Goal: Task Accomplishment & Management: Manage account settings

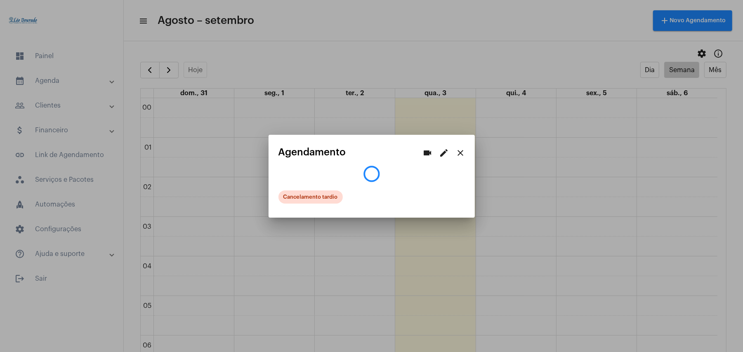
scroll to position [569, 0]
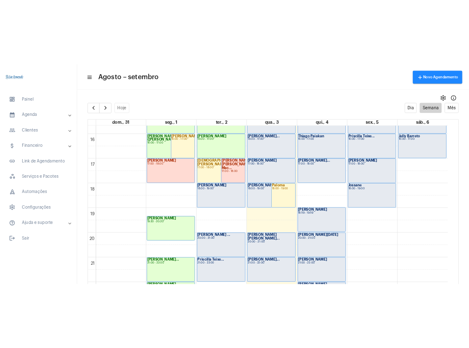
scroll to position [624, 0]
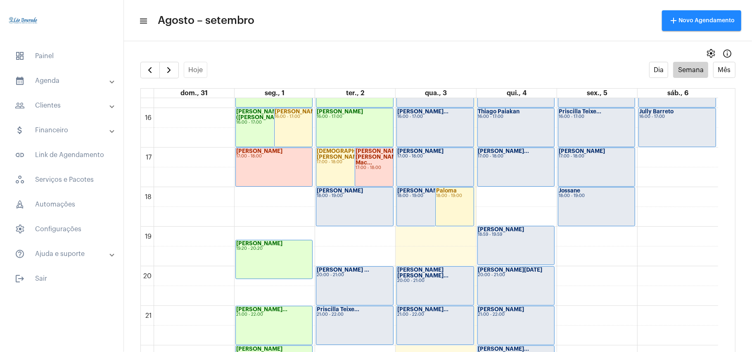
click at [342, 213] on div "[PERSON_NAME] 18:00 - 19:00" at bounding box center [354, 207] width 76 height 38
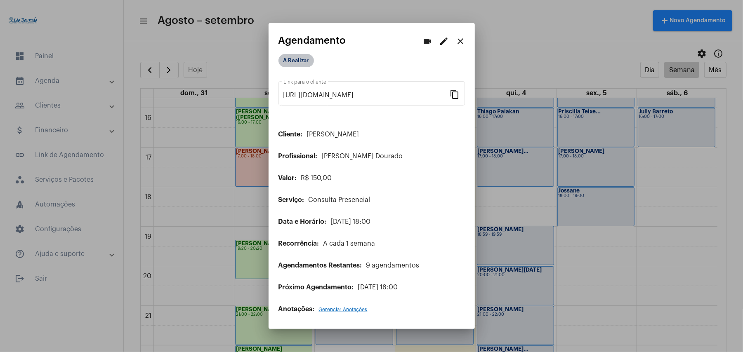
click at [302, 61] on mat-chip "A Realizar" at bounding box center [296, 60] width 35 height 13
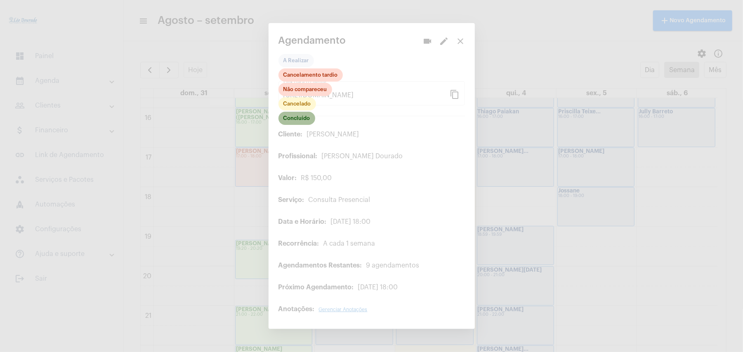
click at [300, 121] on mat-chip "Concluído" at bounding box center [297, 118] width 37 height 13
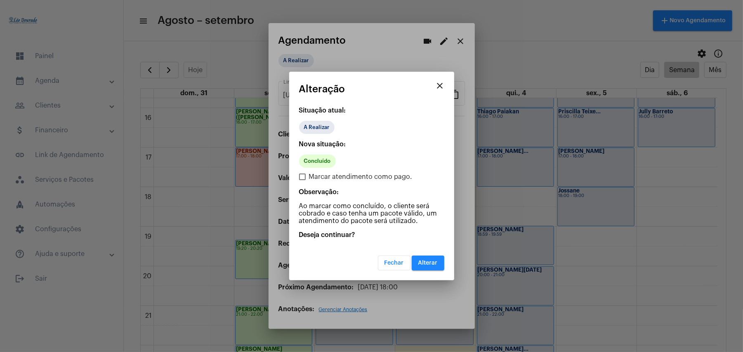
click at [314, 175] on span "Marcar atendimento como pago." at bounding box center [361, 177] width 104 height 10
click at [303, 180] on input "Marcar atendimento como pago." at bounding box center [302, 180] width 0 height 0
checkbox input "true"
click at [426, 263] on span "Alterar" at bounding box center [427, 263] width 19 height 6
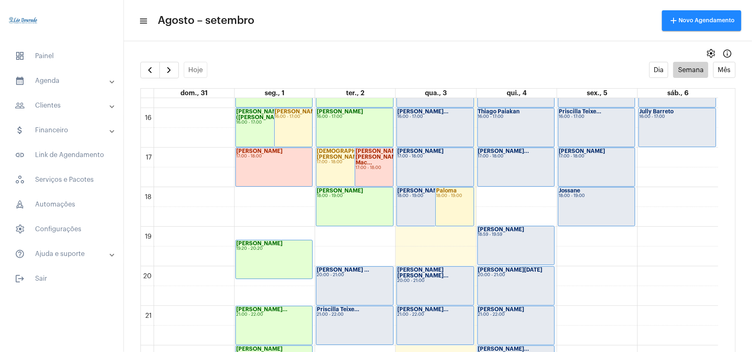
click at [355, 278] on div "[PERSON_NAME] ... 20:00 - 21:00" at bounding box center [354, 286] width 76 height 38
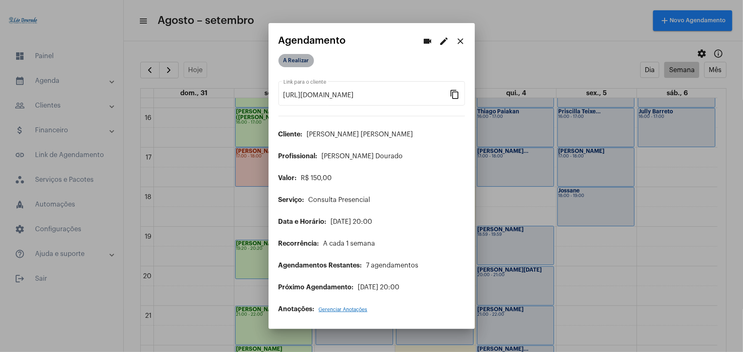
click at [300, 62] on mat-chip "A Realizar" at bounding box center [296, 60] width 35 height 13
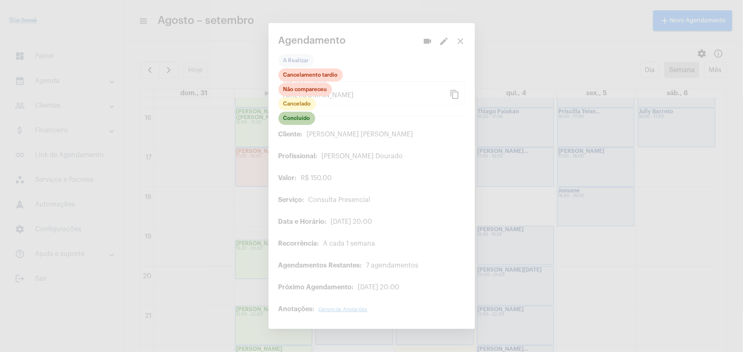
click at [296, 122] on mat-chip "Concluído" at bounding box center [297, 118] width 37 height 13
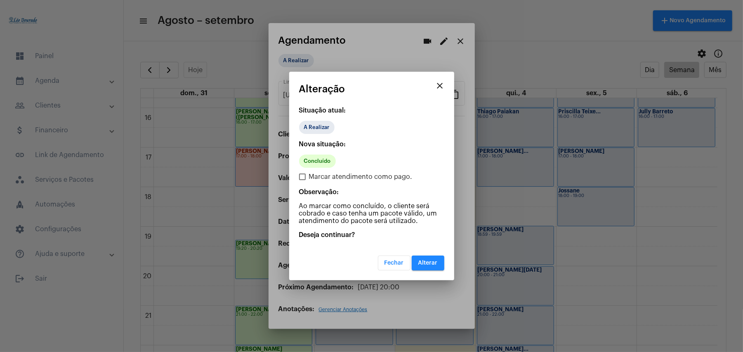
click at [329, 178] on span "Marcar atendimento como pago." at bounding box center [361, 177] width 104 height 10
click at [303, 180] on input "Marcar atendimento como pago." at bounding box center [302, 180] width 0 height 0
checkbox input "true"
click at [433, 265] on span "Alterar" at bounding box center [427, 263] width 19 height 6
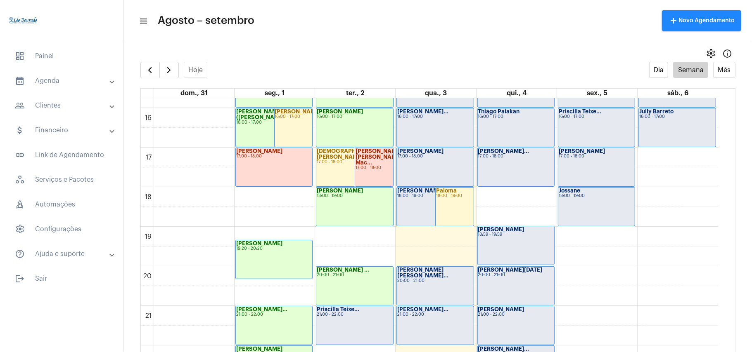
click at [351, 316] on div "21:00 - 22:00" at bounding box center [355, 315] width 76 height 5
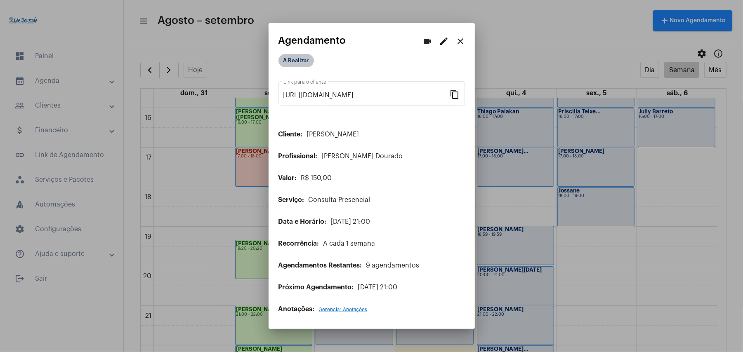
click at [303, 61] on mat-chip "A Realizar" at bounding box center [296, 60] width 35 height 13
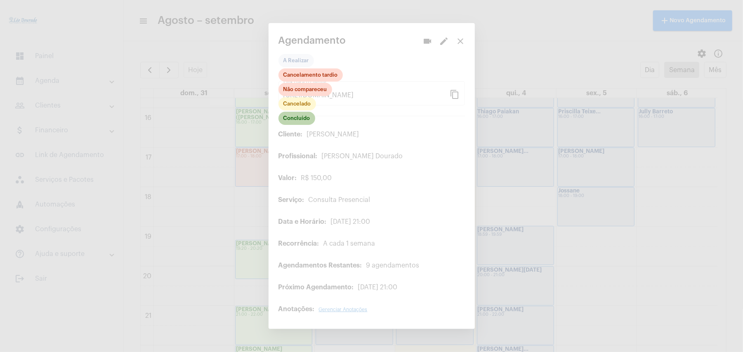
click at [299, 118] on mat-chip "Concluído" at bounding box center [297, 118] width 37 height 13
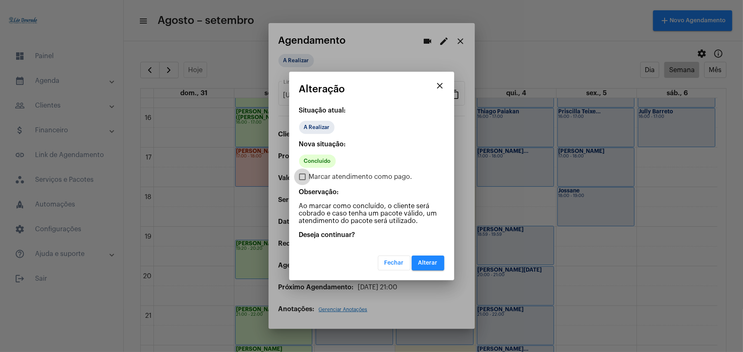
click at [316, 174] on span "Marcar atendimento como pago." at bounding box center [361, 177] width 104 height 10
click at [303, 180] on input "Marcar atendimento como pago." at bounding box center [302, 180] width 0 height 0
checkbox input "true"
click at [426, 260] on span "Alterar" at bounding box center [427, 263] width 19 height 6
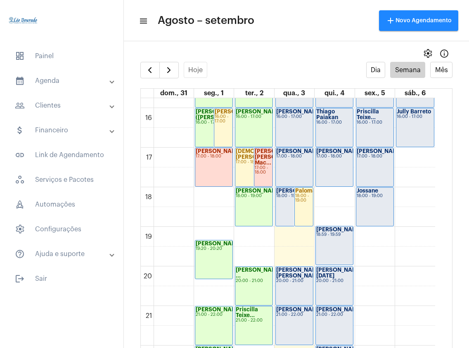
click at [40, 108] on mat-panel-title "people_outline Clientes" at bounding box center [62, 106] width 95 height 10
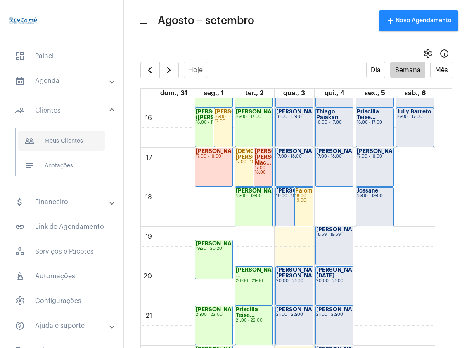
click at [50, 142] on span "people_outline Meus Clientes" at bounding box center [61, 141] width 87 height 20
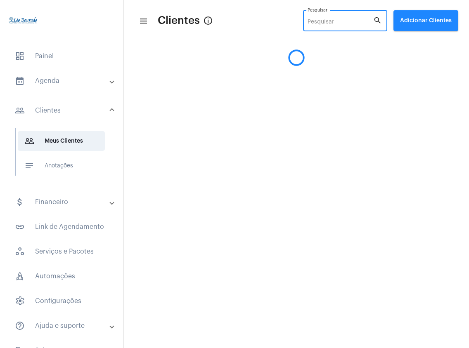
click at [330, 24] on input "Pesquisar" at bounding box center [340, 22] width 66 height 7
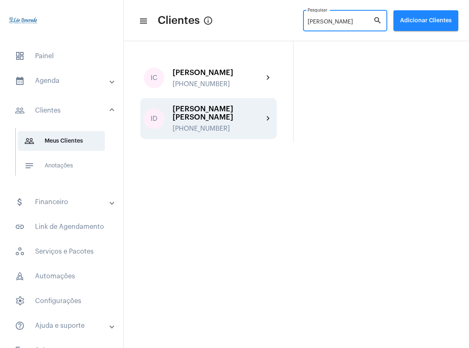
type input "[PERSON_NAME]"
click at [227, 109] on div "[PERSON_NAME]" at bounding box center [218, 110] width 91 height 8
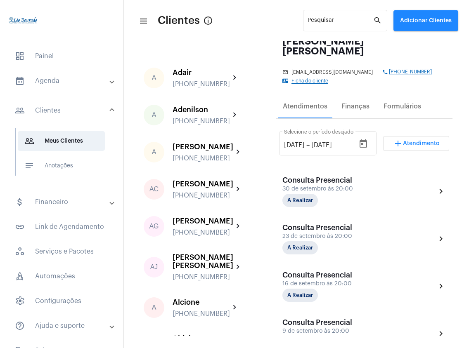
scroll to position [110, 0]
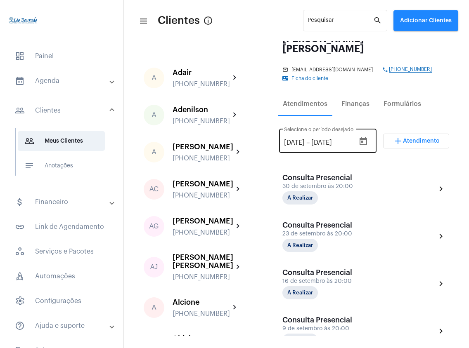
click at [359, 130] on icon "Open calendar" at bounding box center [363, 132] width 10 height 10
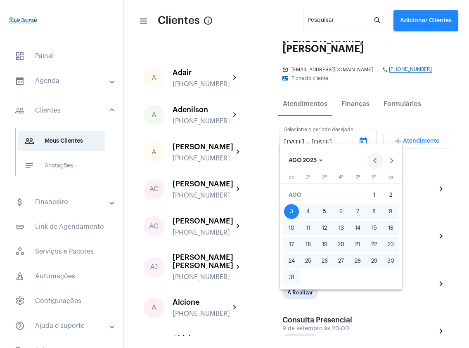
click at [375, 161] on button "Previous month" at bounding box center [375, 161] width 17 height 17
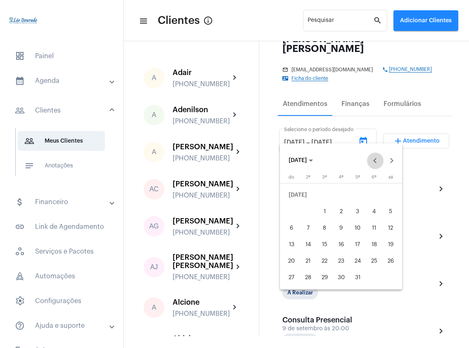
click at [375, 161] on button "Previous month" at bounding box center [375, 161] width 17 height 17
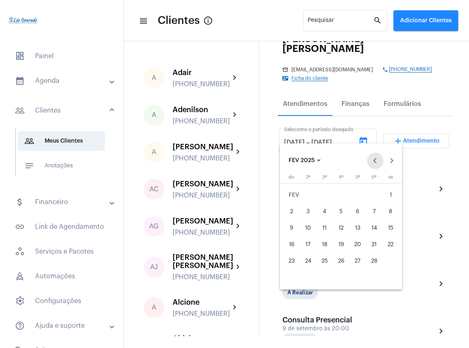
click at [375, 161] on button "Previous month" at bounding box center [375, 161] width 17 height 17
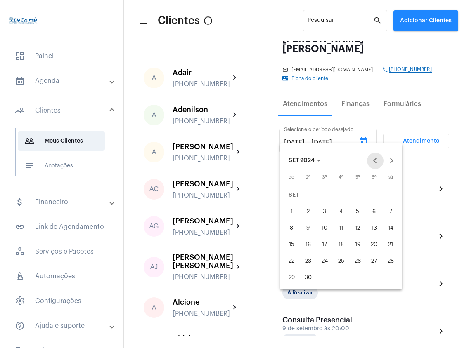
click at [375, 161] on button "Previous month" at bounding box center [375, 161] width 17 height 17
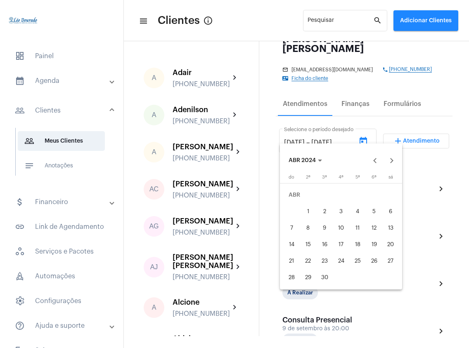
click at [306, 213] on div "1" at bounding box center [307, 211] width 15 height 15
type input "[DATE]"
click at [309, 158] on span "ABR 2024" at bounding box center [304, 161] width 33 height 6
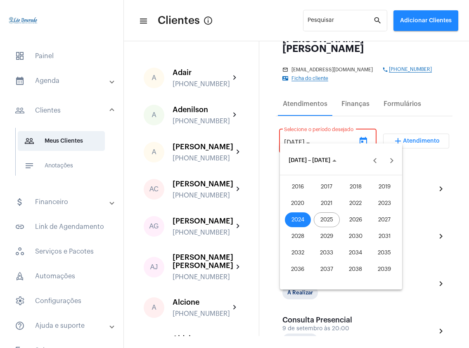
click at [325, 218] on div "2025" at bounding box center [327, 220] width 26 height 15
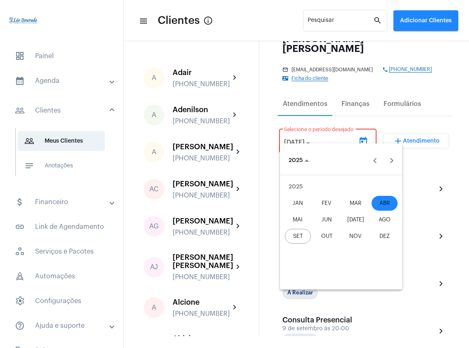
click at [300, 236] on div "SET" at bounding box center [298, 236] width 26 height 15
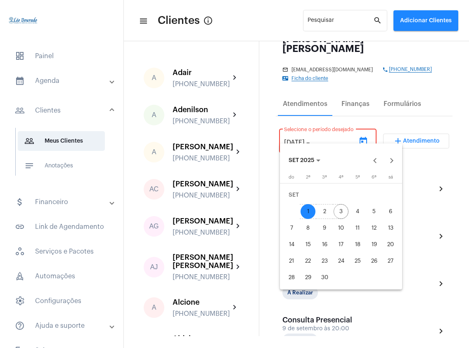
click at [343, 211] on div "3" at bounding box center [340, 211] width 15 height 15
type input "[DATE]"
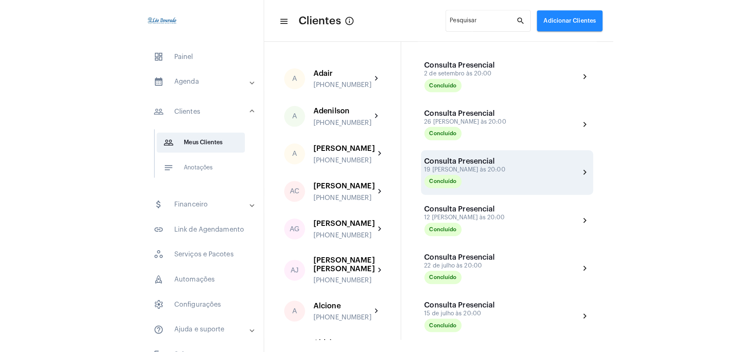
scroll to position [162, 0]
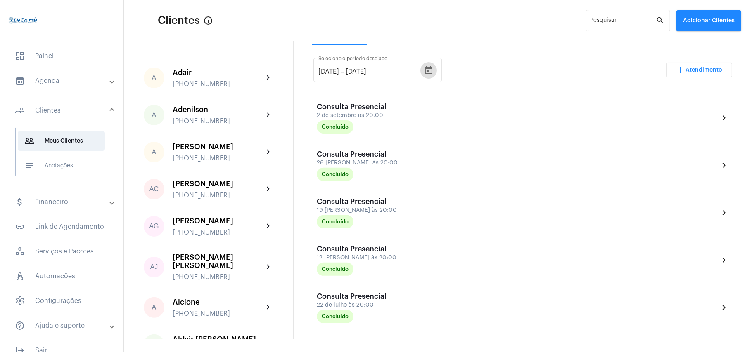
click at [48, 87] on mat-expansion-panel-header "calendar_month_outlined Agenda" at bounding box center [64, 81] width 118 height 20
click at [50, 112] on span "calendar_month_outlined Calendário" at bounding box center [61, 115] width 87 height 20
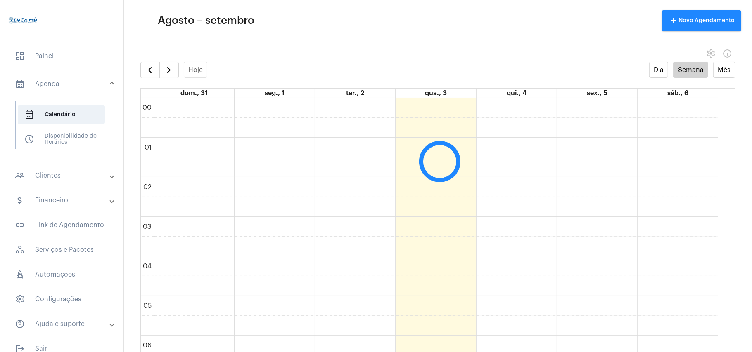
scroll to position [238, 0]
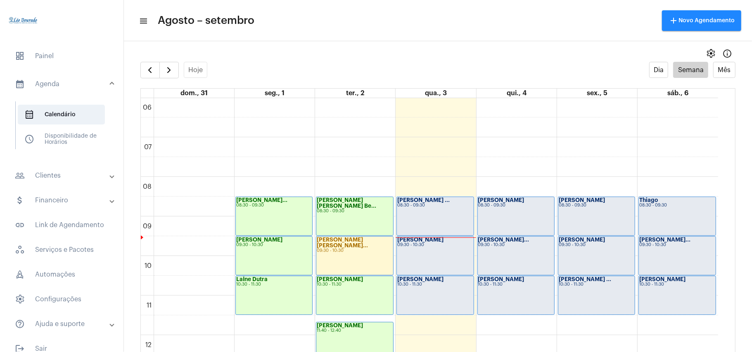
click at [441, 215] on div "[PERSON_NAME] ... 08:30 - 09:30" at bounding box center [435, 216] width 76 height 38
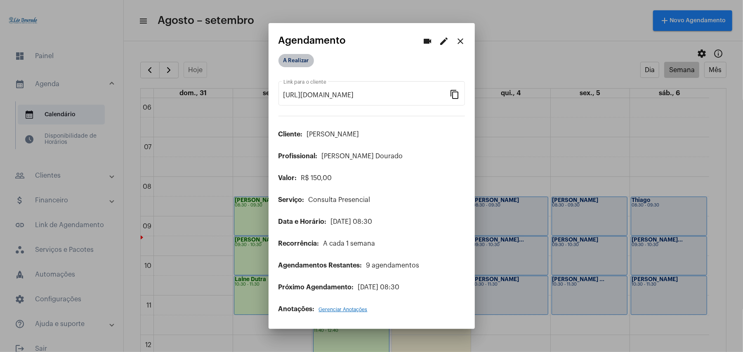
click at [301, 61] on mat-chip "A Realizar" at bounding box center [296, 60] width 35 height 13
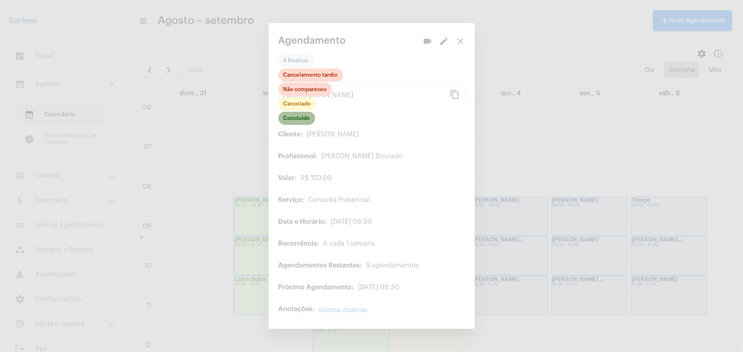
click at [297, 119] on mat-chip "Concluído" at bounding box center [297, 118] width 37 height 13
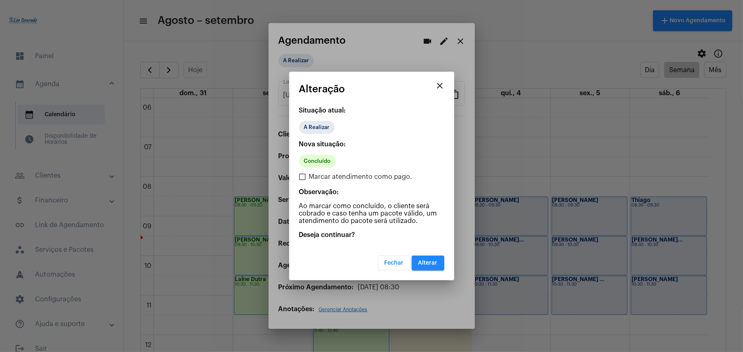
click at [314, 177] on span "Marcar atendimento como pago." at bounding box center [361, 177] width 104 height 10
click at [303, 180] on input "Marcar atendimento como pago." at bounding box center [302, 180] width 0 height 0
checkbox input "true"
click at [431, 266] on button "Alterar" at bounding box center [428, 263] width 33 height 15
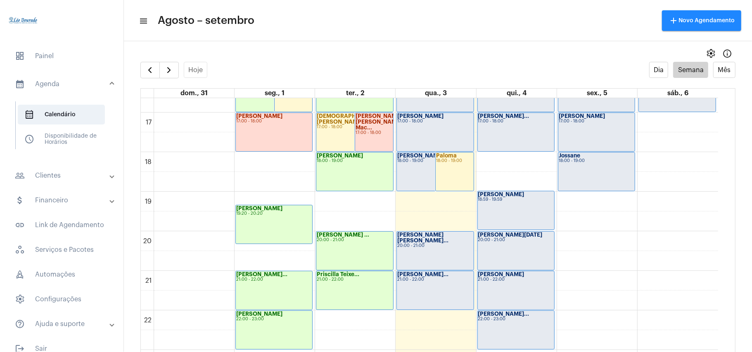
scroll to position [678, 0]
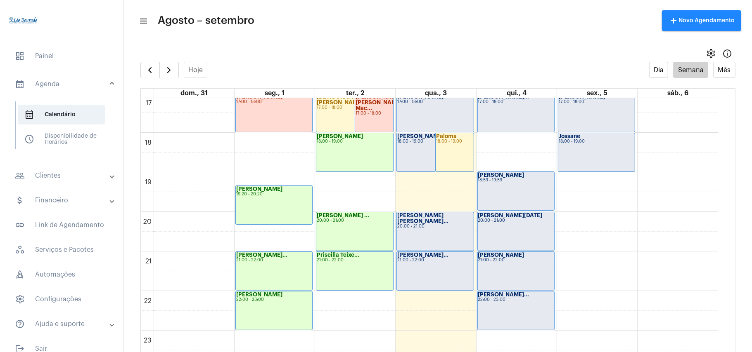
click at [400, 53] on div "settings info_outlined" at bounding box center [438, 53] width 628 height 17
click at [167, 74] on span "button" at bounding box center [169, 70] width 10 height 10
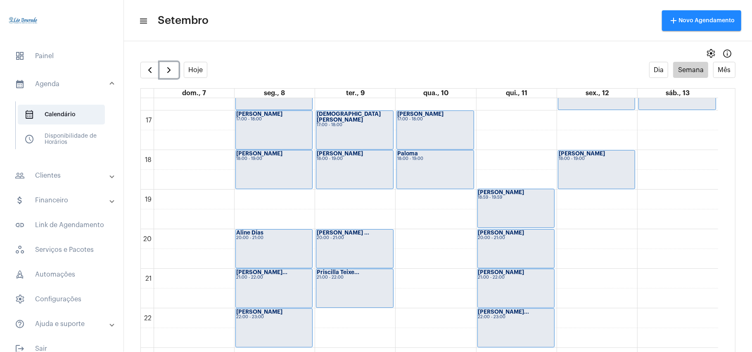
scroll to position [681, 0]
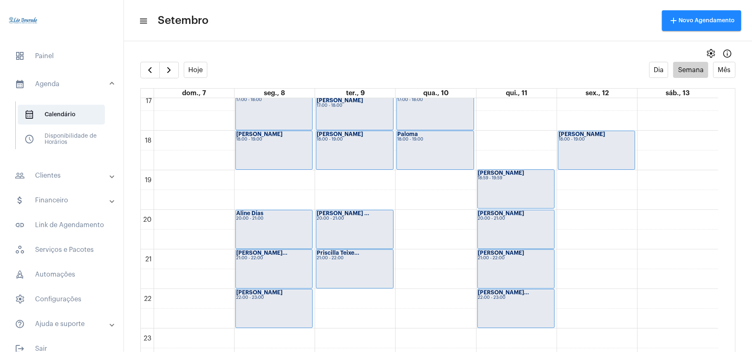
click at [343, 48] on div "settings info_outlined" at bounding box center [438, 53] width 628 height 17
click at [352, 220] on div "20:00 - 21:00" at bounding box center [355, 219] width 76 height 5
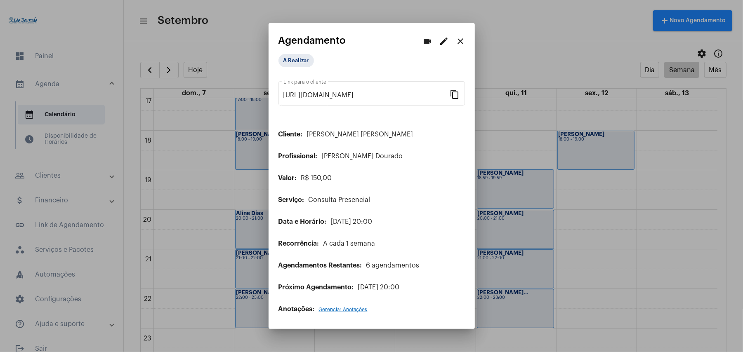
click at [444, 42] on mat-icon "edit" at bounding box center [445, 41] width 10 height 10
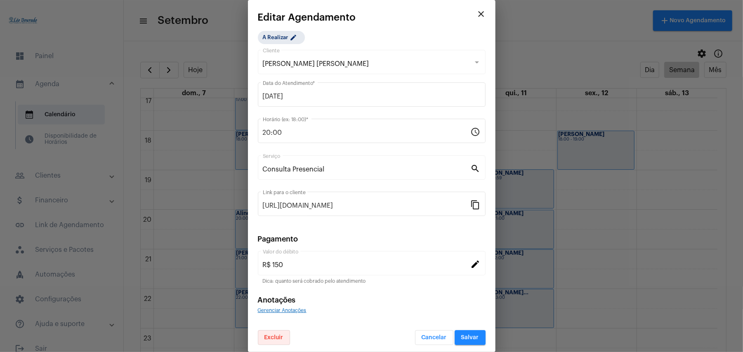
click at [272, 340] on span "Excluir" at bounding box center [274, 338] width 19 height 6
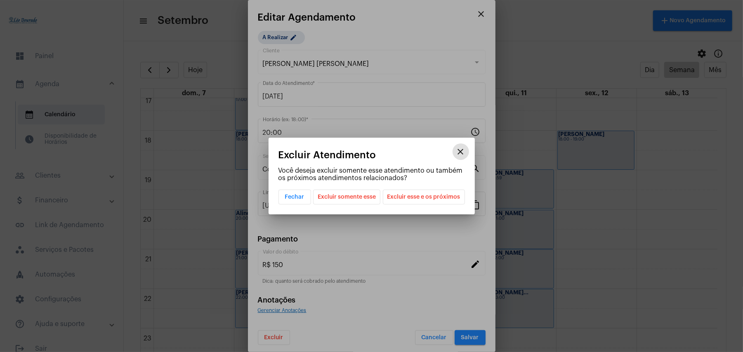
click at [421, 199] on span "Excluir esse e os próximos" at bounding box center [424, 197] width 73 height 14
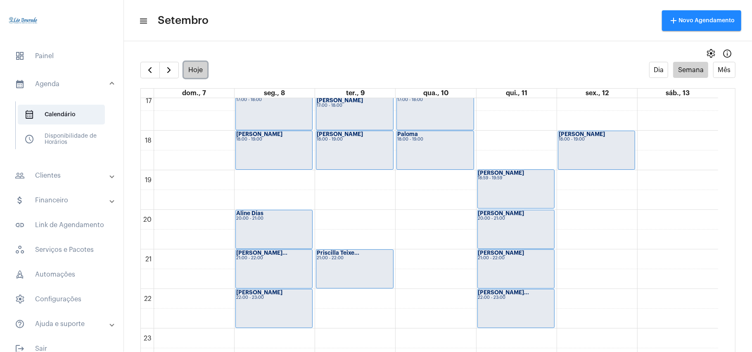
click at [189, 69] on button "Hoje" at bounding box center [196, 70] width 24 height 16
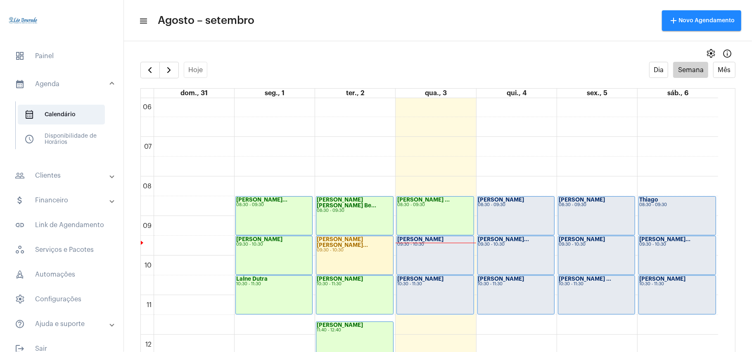
click at [433, 250] on div "[PERSON_NAME] 09:30 - 10:30" at bounding box center [435, 255] width 76 height 38
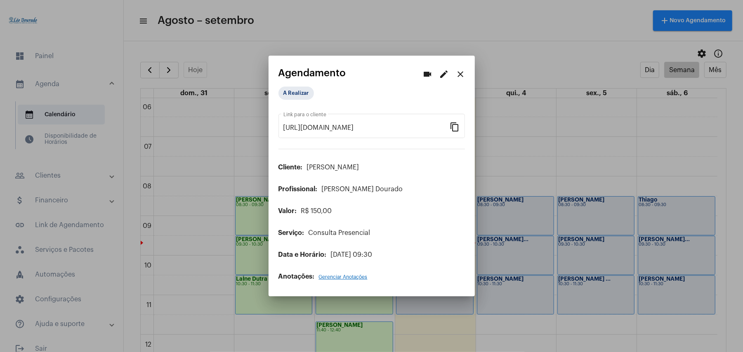
click at [441, 78] on mat-icon "edit" at bounding box center [445, 74] width 10 height 10
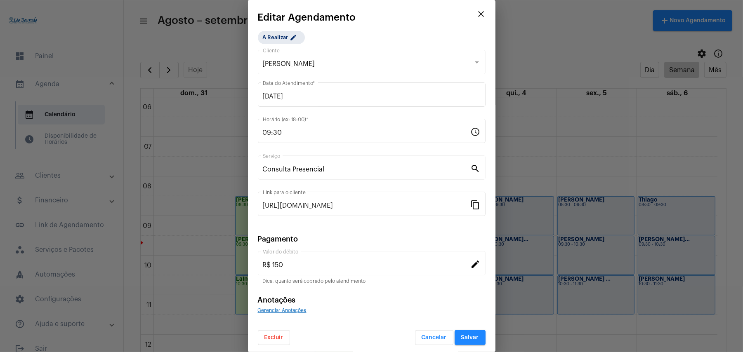
click at [471, 167] on mat-icon "search" at bounding box center [476, 168] width 10 height 10
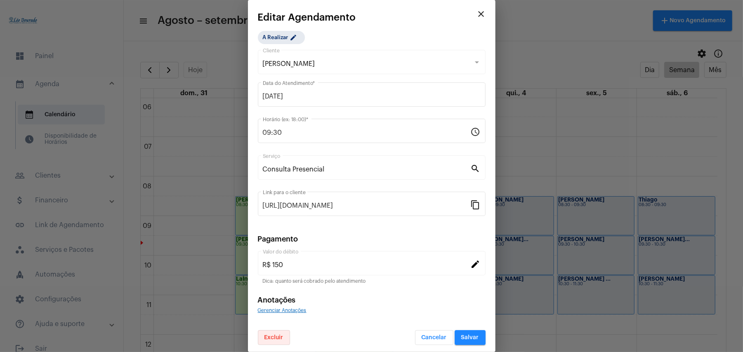
click at [269, 339] on span "Excluir" at bounding box center [274, 338] width 19 height 6
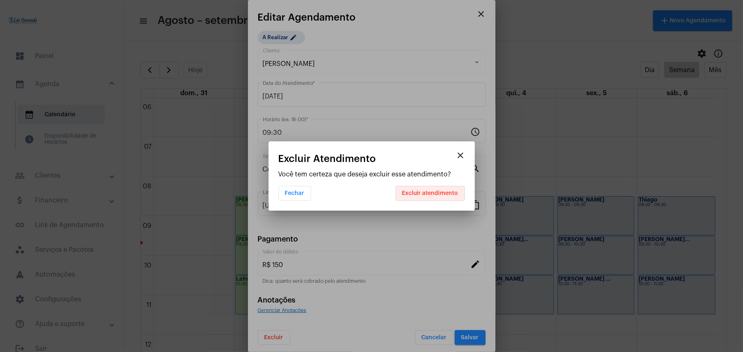
click at [436, 195] on span "Excluir atendimento" at bounding box center [430, 194] width 56 height 6
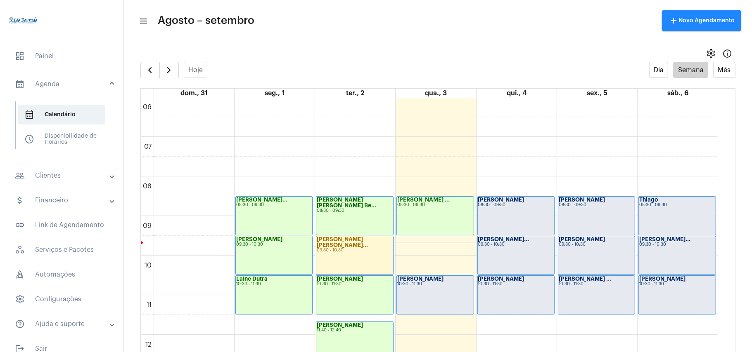
click at [433, 253] on div "00 01 02 03 04 05 06 07 08 09 10 11 12 13 14 15 16 17 18 19 20 21 22 23 [PERSON…" at bounding box center [429, 335] width 577 height 951
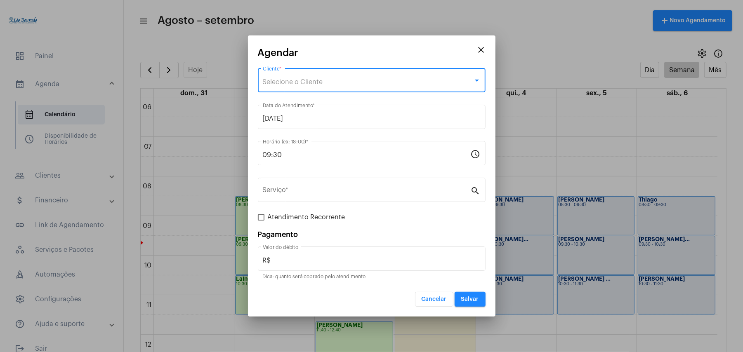
click at [321, 81] on span "Selecione o Cliente" at bounding box center [293, 82] width 60 height 7
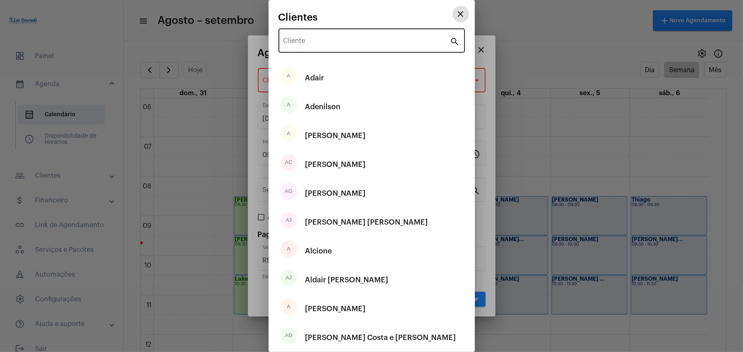
click at [326, 45] on input "Cliente" at bounding box center [367, 42] width 167 height 7
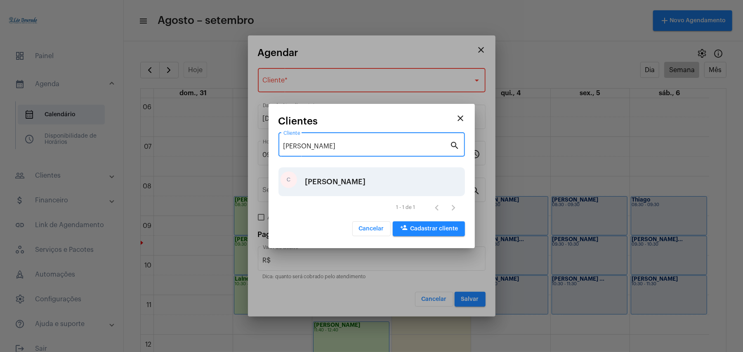
type input "[PERSON_NAME]"
click at [321, 184] on div "[PERSON_NAME]" at bounding box center [335, 182] width 61 height 25
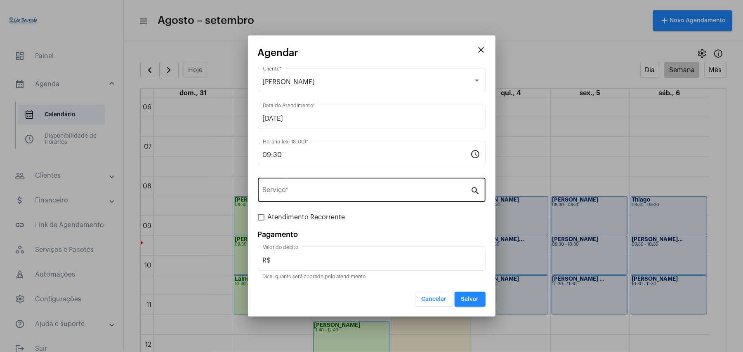
click at [317, 187] on div "Serviço *" at bounding box center [367, 189] width 208 height 26
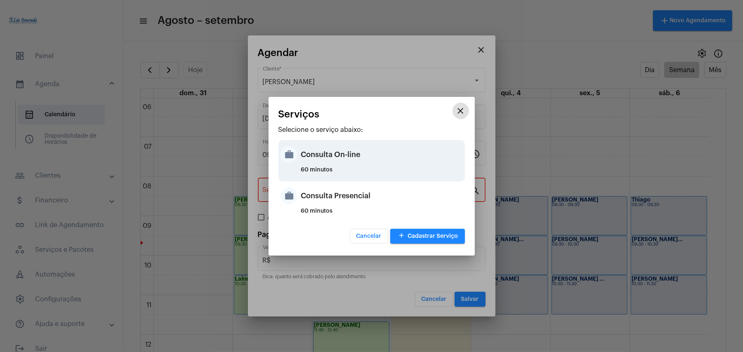
click at [328, 160] on div "Consulta On-line" at bounding box center [382, 154] width 162 height 25
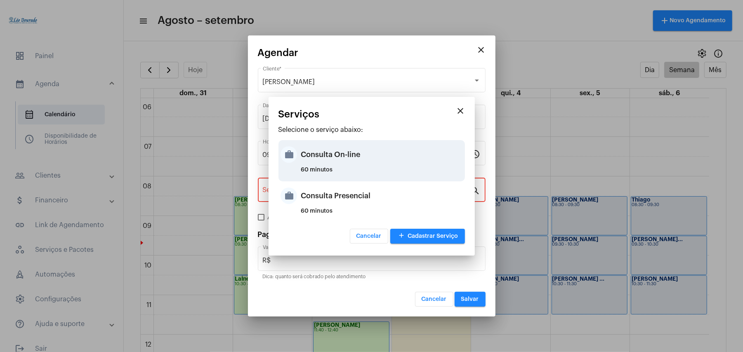
type input "Consulta On-line"
type input "R$ 150"
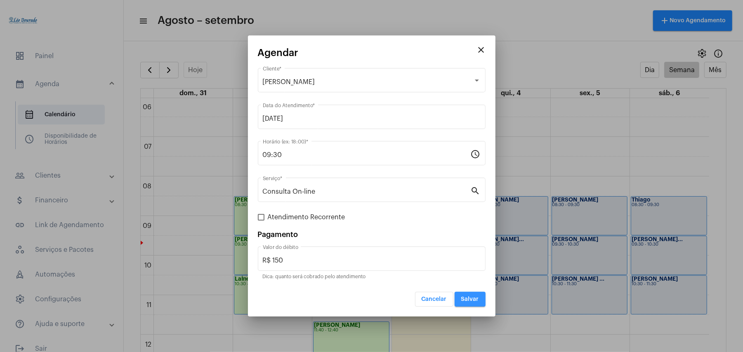
click at [472, 299] on span "Salvar" at bounding box center [470, 300] width 18 height 6
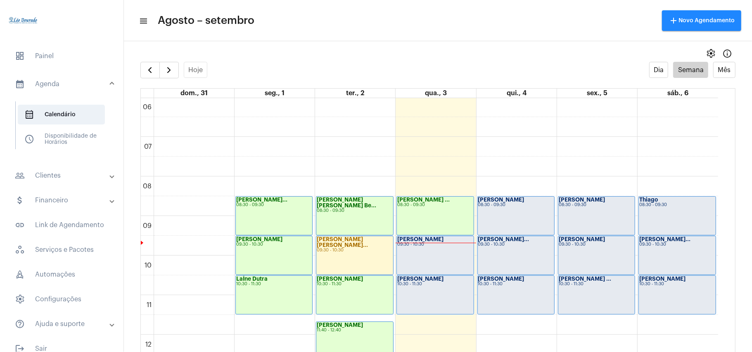
click at [440, 258] on div "[PERSON_NAME] 09:30 - 10:30" at bounding box center [435, 255] width 76 height 38
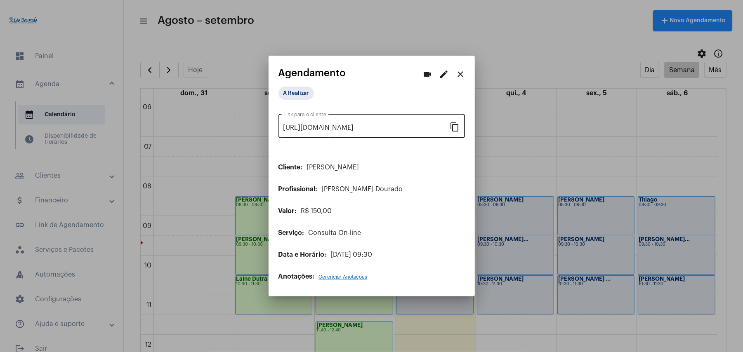
click at [385, 130] on input "[URL][DOMAIN_NAME]" at bounding box center [367, 127] width 167 height 7
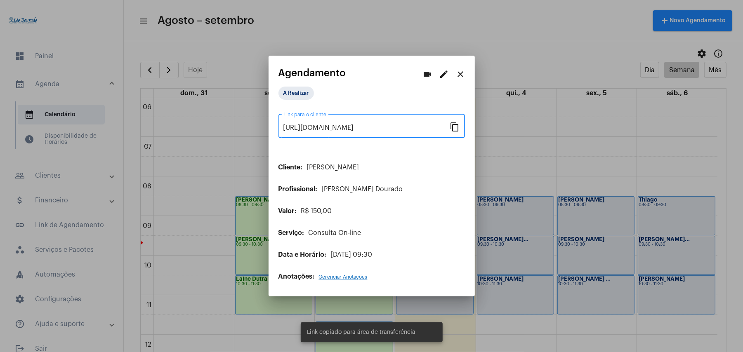
click at [385, 130] on input "[URL][DOMAIN_NAME]" at bounding box center [367, 127] width 167 height 7
click at [452, 129] on mat-icon "content_copy" at bounding box center [455, 127] width 10 height 10
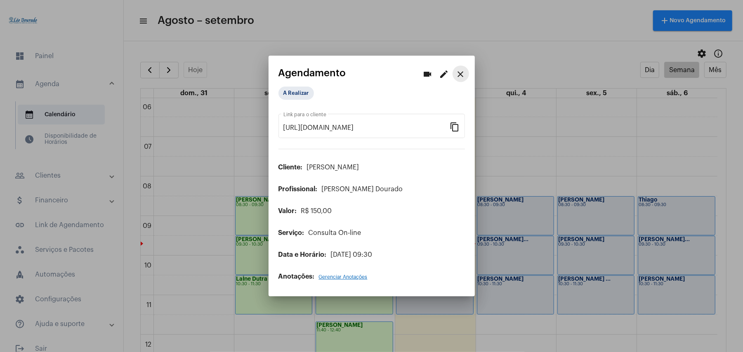
click at [463, 74] on mat-icon "close" at bounding box center [461, 74] width 10 height 10
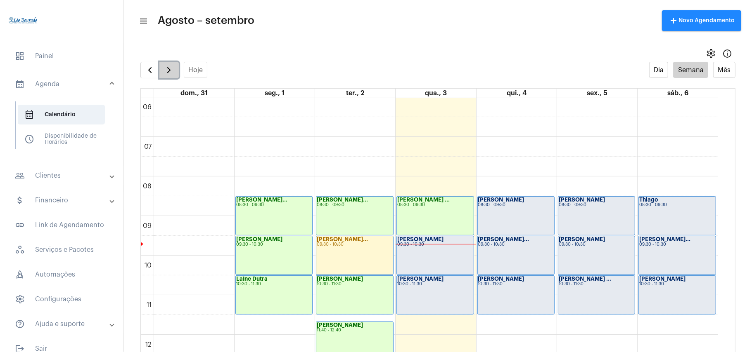
click at [172, 75] on span "button" at bounding box center [169, 70] width 10 height 10
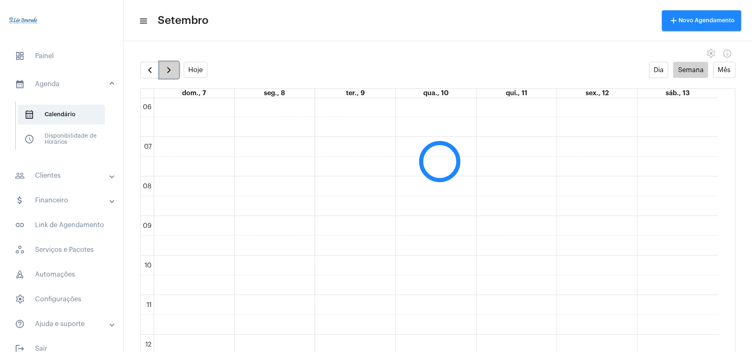
scroll to position [238, 0]
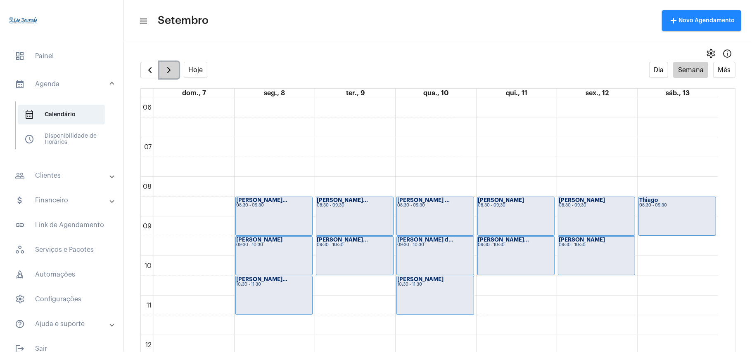
click at [172, 75] on span "button" at bounding box center [169, 70] width 10 height 10
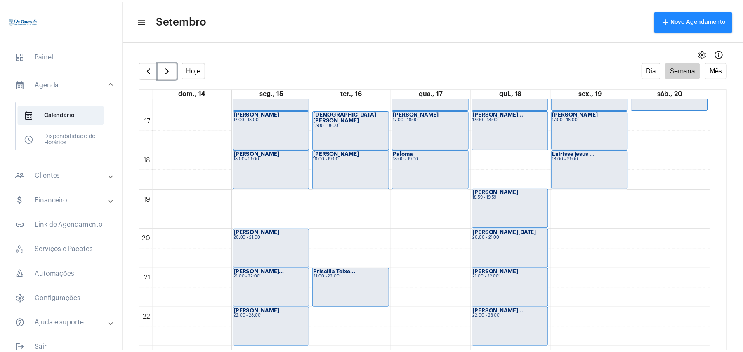
scroll to position [681, 0]
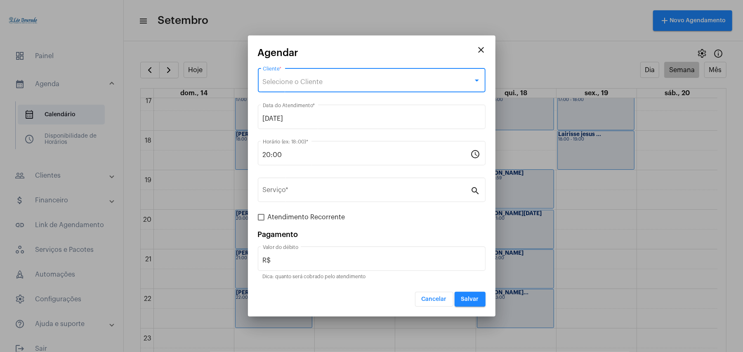
click at [299, 80] on span "Selecione o Cliente" at bounding box center [293, 82] width 60 height 7
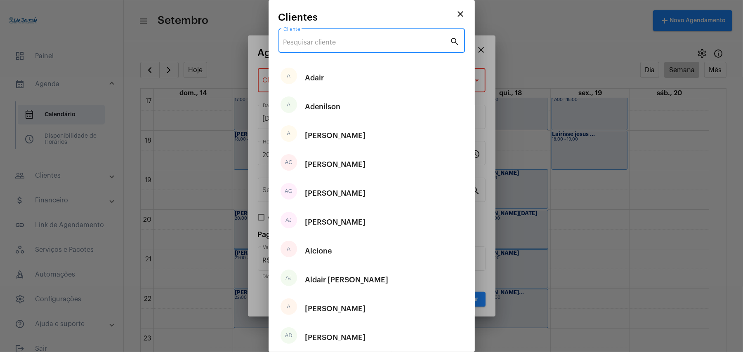
click at [311, 41] on input "Cliente" at bounding box center [367, 42] width 167 height 7
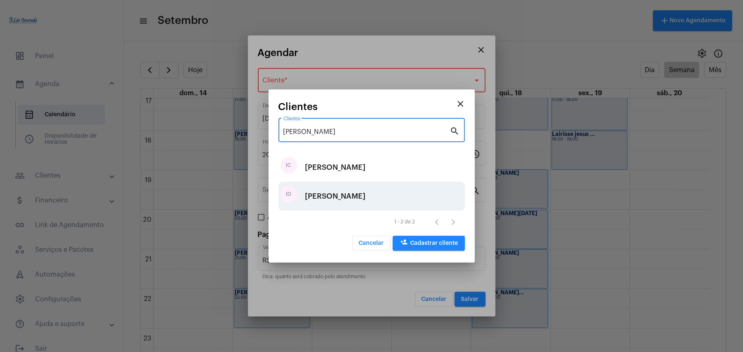
type input "[PERSON_NAME]"
click at [338, 193] on div "[PERSON_NAME]" at bounding box center [335, 196] width 61 height 25
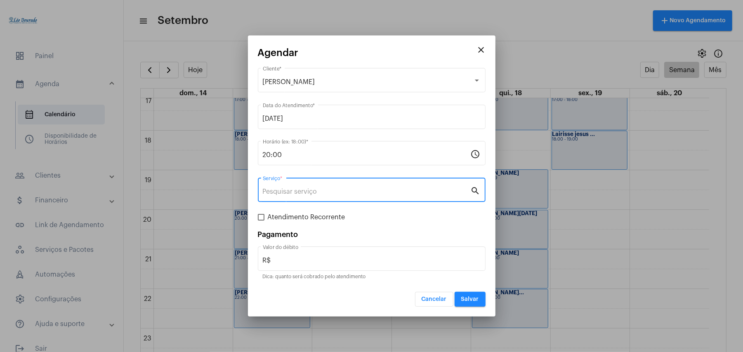
click at [338, 193] on input "Serviço *" at bounding box center [367, 191] width 208 height 7
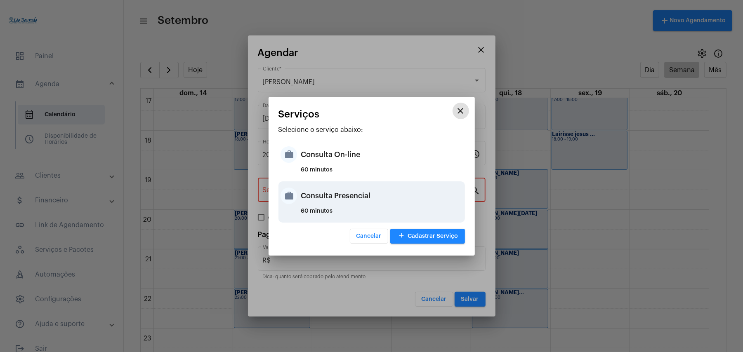
click at [335, 208] on div "60 minutos" at bounding box center [382, 214] width 162 height 12
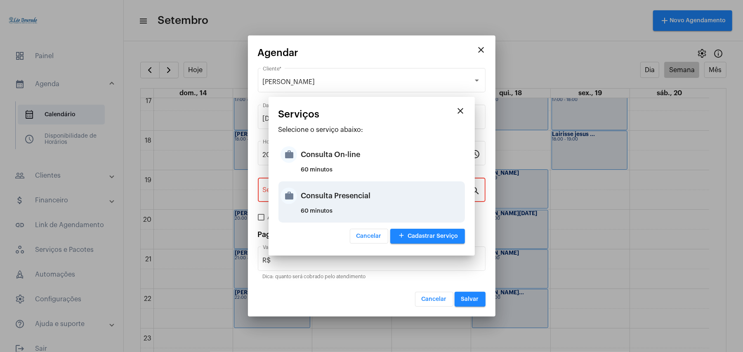
type input "Consulta Presencial"
type input "R$ 150"
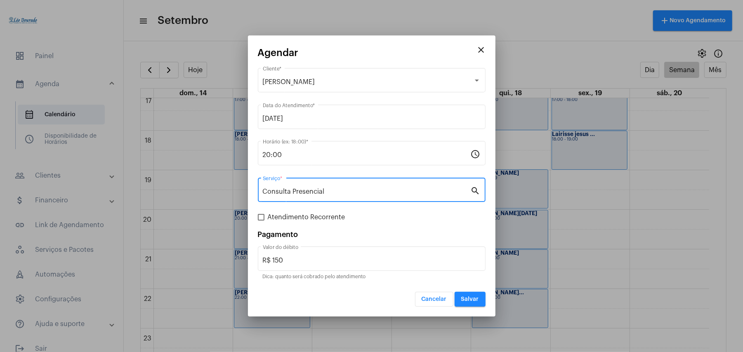
click at [312, 220] on span "Atendimento Recorrente" at bounding box center [307, 218] width 78 height 10
click at [261, 221] on input "Atendimento Recorrente" at bounding box center [261, 221] width 0 height 0
checkbox input "true"
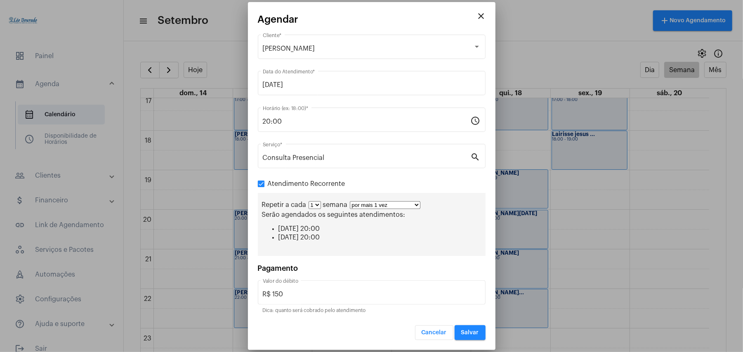
click at [318, 206] on select "1 2 3 4 5 6 7 8" at bounding box center [315, 205] width 12 height 8
select select "1: 2"
click at [309, 203] on select "1 2 3 4 5 6 7 8" at bounding box center [315, 205] width 12 height 8
click at [366, 207] on select "por mais 1 vez por mais 2 vezes por mais 3 vezes por mais 4 vezes por mais 5 ve…" at bounding box center [388, 205] width 71 height 8
select select "10: 0"
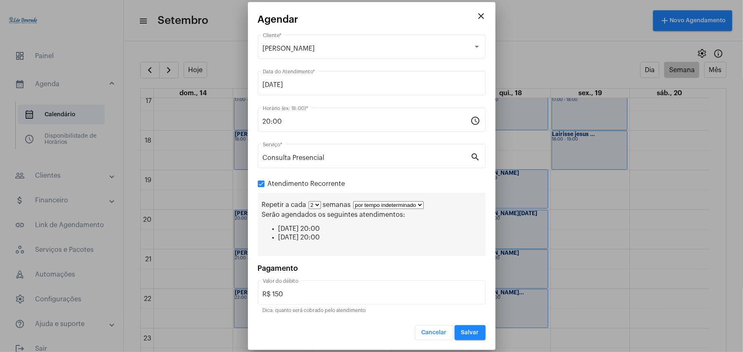
click at [354, 201] on select "por mais 1 vez por mais 2 vezes por mais 3 vezes por mais 4 vezes por mais 5 ve…" at bounding box center [388, 205] width 71 height 8
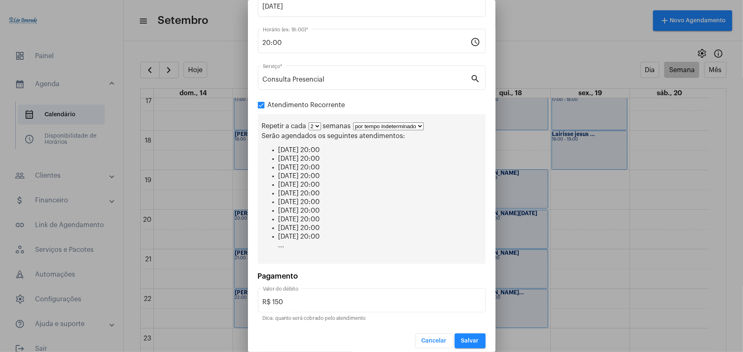
scroll to position [78, 0]
click at [465, 340] on button "Salvar" at bounding box center [470, 339] width 31 height 15
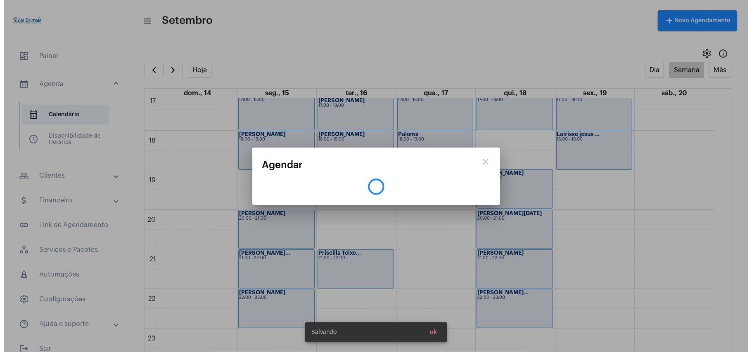
scroll to position [0, 0]
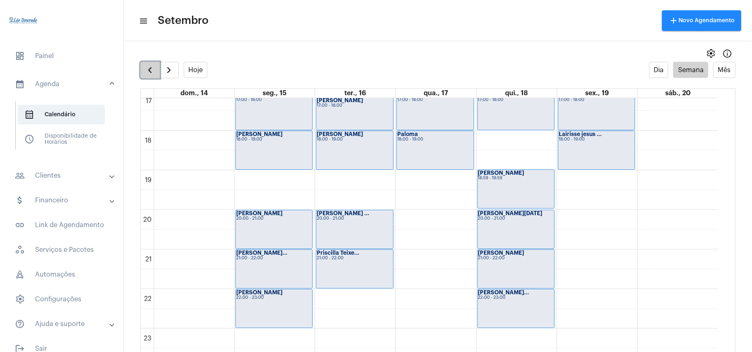
click at [147, 70] on span "button" at bounding box center [150, 70] width 10 height 10
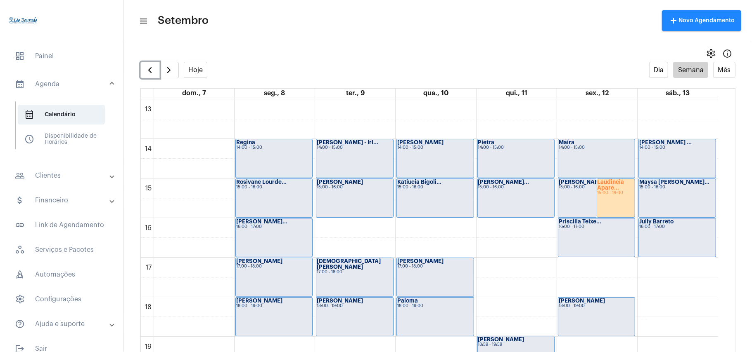
scroll to position [681, 0]
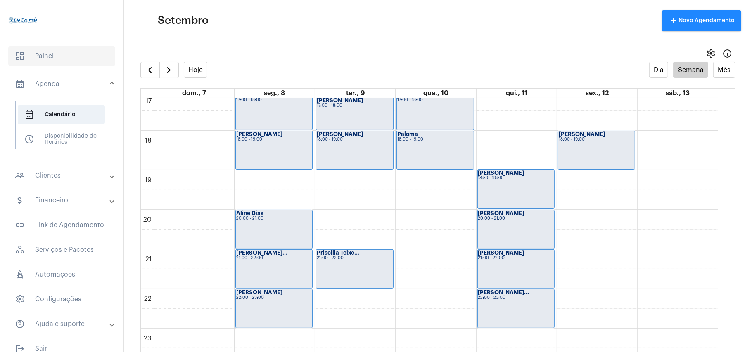
click at [45, 59] on span "dashboard Painel" at bounding box center [61, 56] width 107 height 20
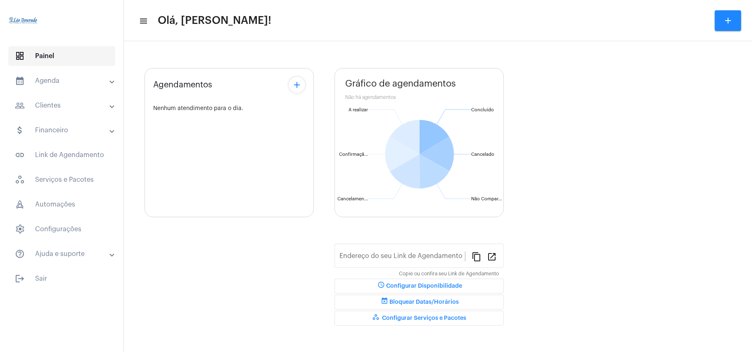
type input "[URL][DOMAIN_NAME][PERSON_NAME]"
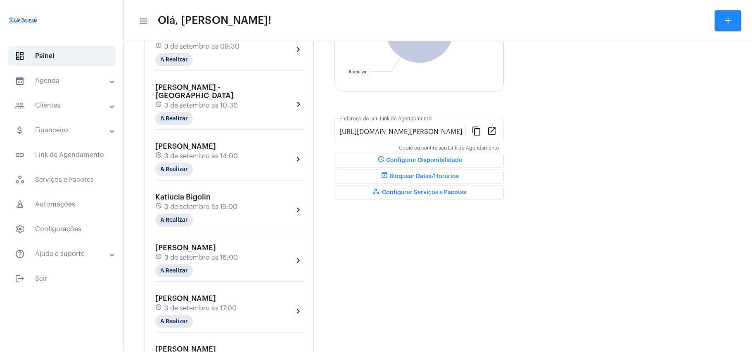
scroll to position [165, 0]
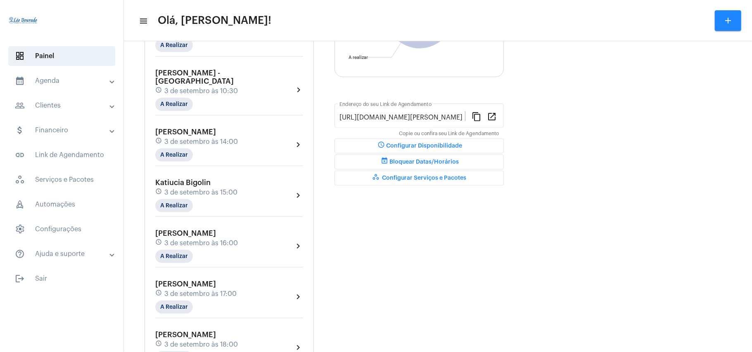
click at [412, 161] on span "event_busy Bloquear Datas/Horários" at bounding box center [418, 162] width 79 height 6
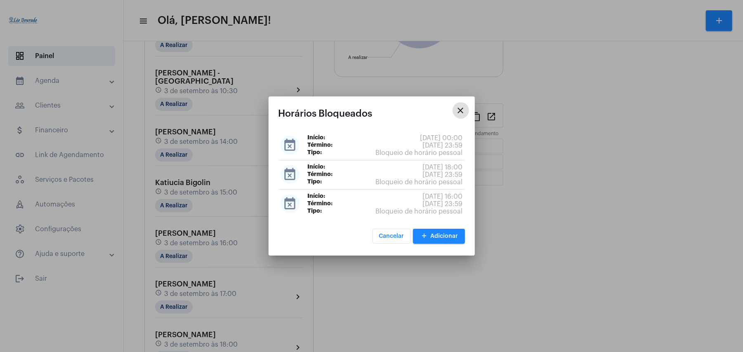
click at [440, 236] on span "add Adicionar" at bounding box center [439, 237] width 39 height 6
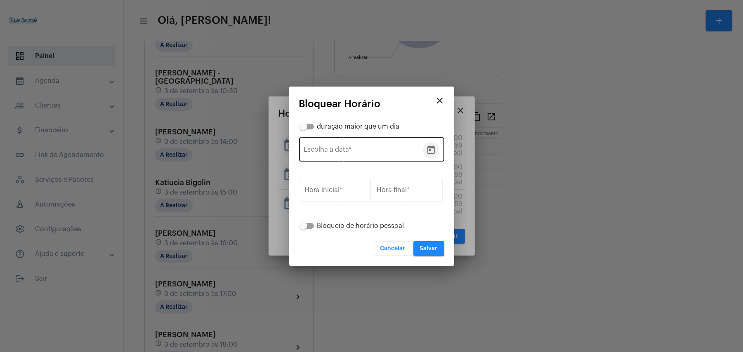
click at [433, 149] on icon "Open calendar" at bounding box center [431, 150] width 10 height 10
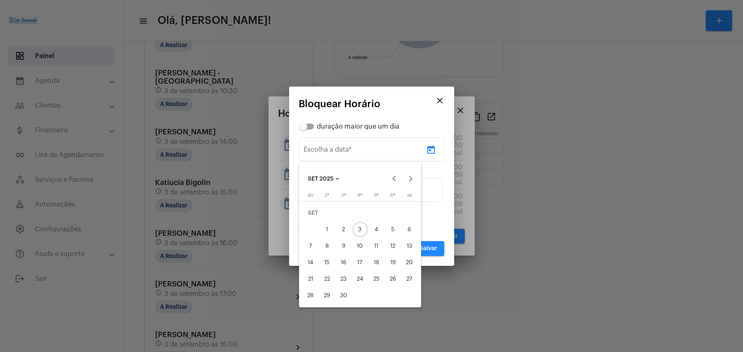
click at [342, 246] on div "9" at bounding box center [343, 246] width 15 height 15
type input "[DATE]"
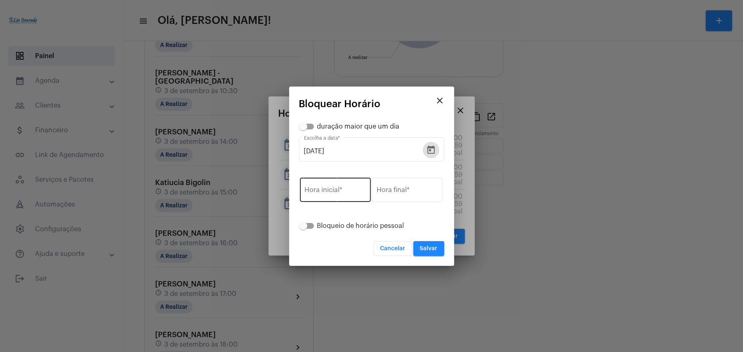
click at [335, 188] on input "Hora inicial *" at bounding box center [335, 191] width 61 height 7
type input "18:30"
click at [401, 189] on input "Hora final *" at bounding box center [407, 191] width 61 height 7
type input "23:59"
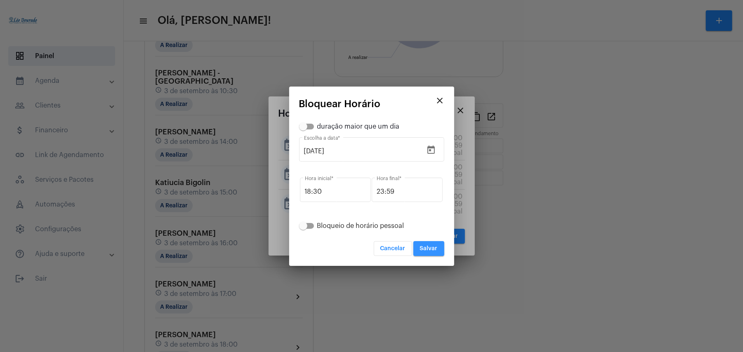
click at [435, 250] on span "Salvar" at bounding box center [429, 249] width 18 height 6
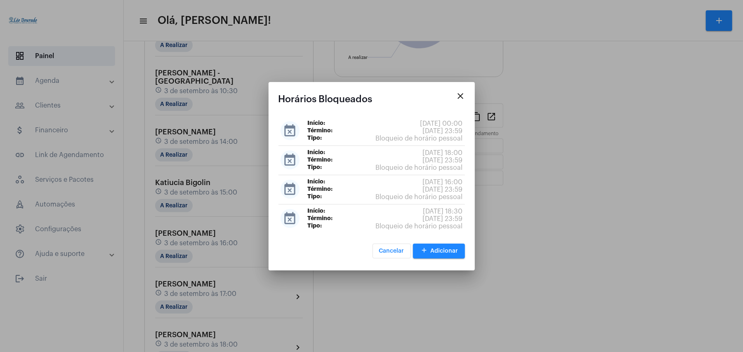
click at [461, 96] on mat-icon "close" at bounding box center [461, 96] width 10 height 10
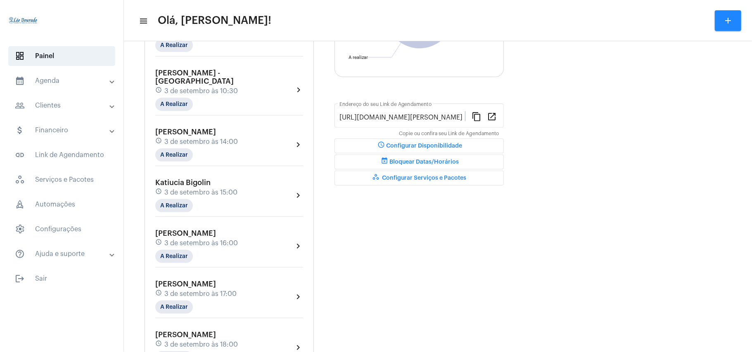
click at [51, 85] on mat-panel-title "calendar_month_outlined Agenda" at bounding box center [62, 81] width 95 height 10
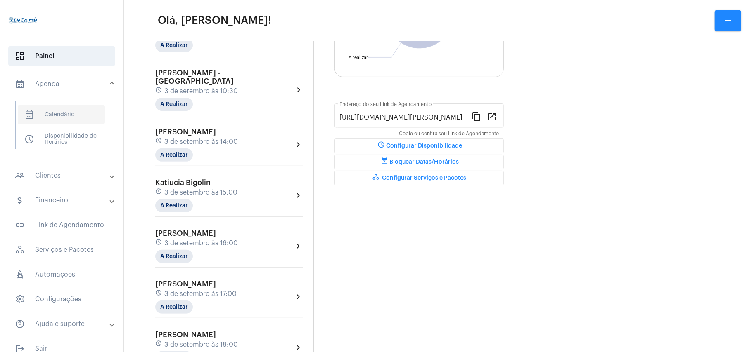
click at [60, 112] on span "calendar_month_outlined Calendário" at bounding box center [61, 115] width 87 height 20
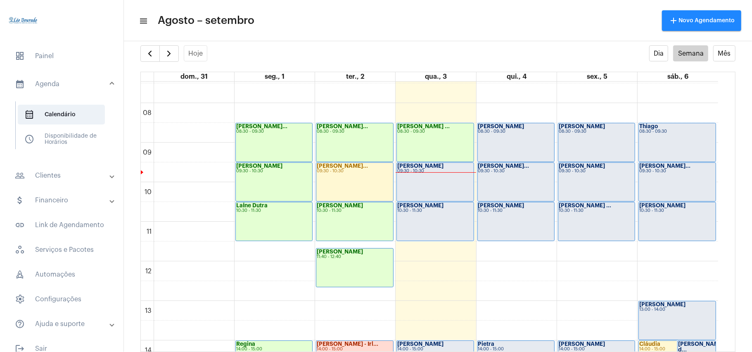
scroll to position [293, 0]
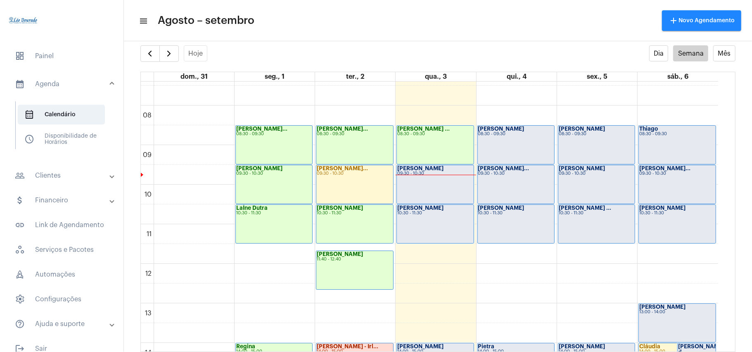
click at [428, 181] on div "[PERSON_NAME] 09:30 - 10:30" at bounding box center [435, 184] width 76 height 38
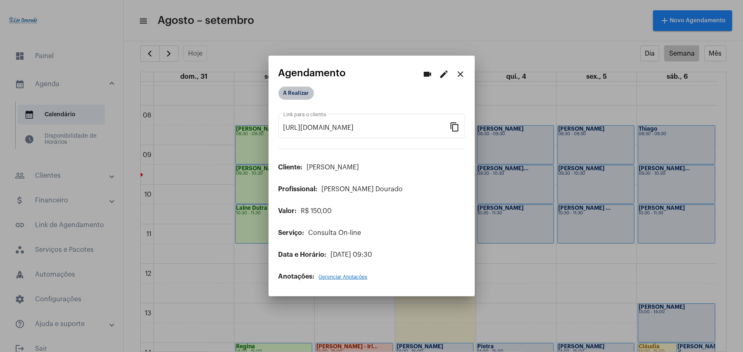
click at [305, 94] on mat-chip "A Realizar" at bounding box center [296, 93] width 35 height 13
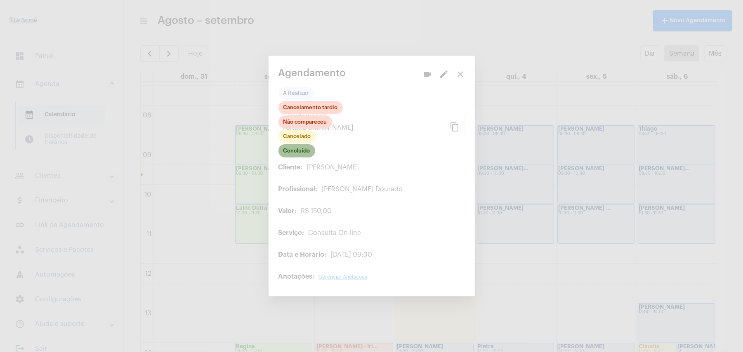
click at [299, 154] on mat-chip "Concluído" at bounding box center [297, 150] width 37 height 13
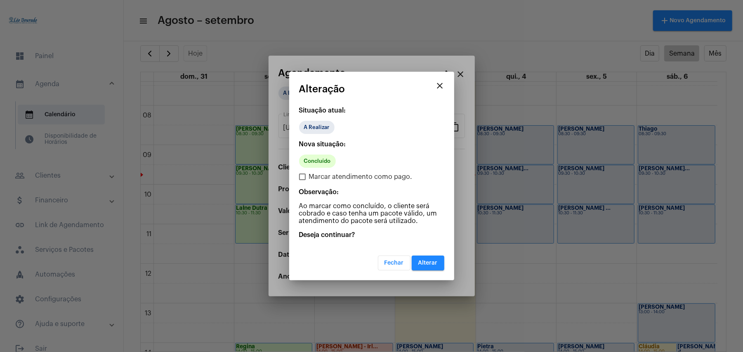
click at [344, 173] on span "Marcar atendimento como pago." at bounding box center [361, 177] width 104 height 10
click at [303, 180] on input "Marcar atendimento como pago." at bounding box center [302, 180] width 0 height 0
checkbox input "true"
click at [421, 261] on span "Alterar" at bounding box center [427, 263] width 19 height 6
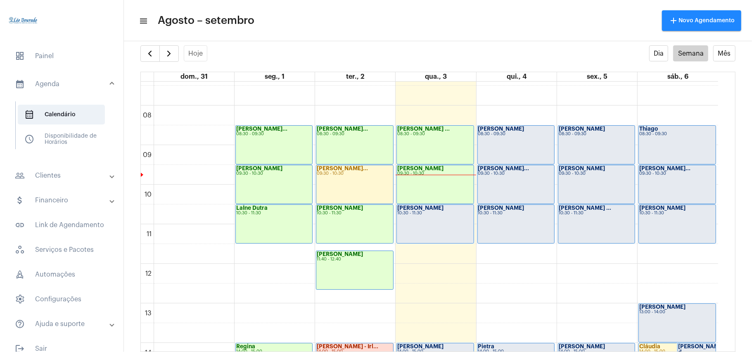
scroll to position [348, 0]
